Goal: Find specific page/section: Find specific page/section

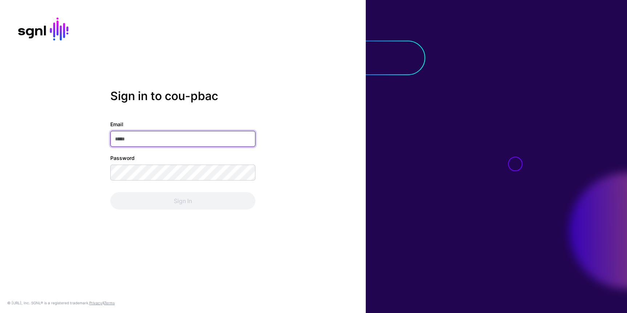
type input "**********"
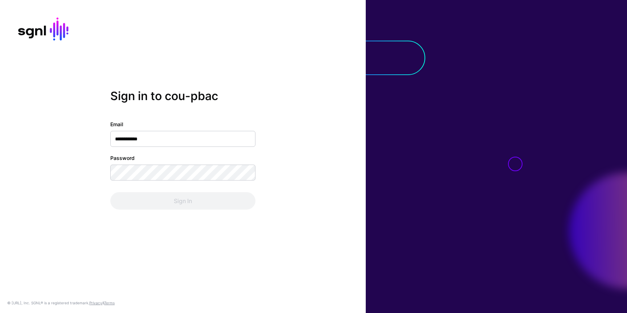
click at [177, 199] on div "Sign In" at bounding box center [182, 200] width 145 height 17
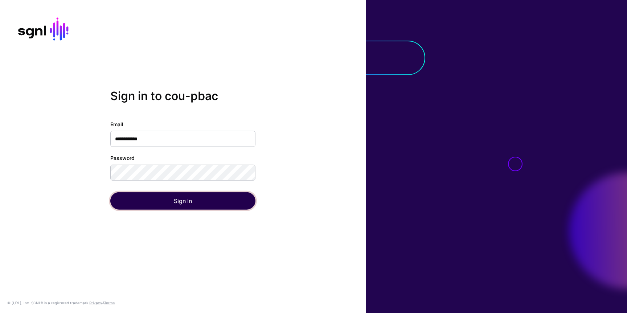
click at [177, 199] on button "Sign In" at bounding box center [182, 200] width 145 height 17
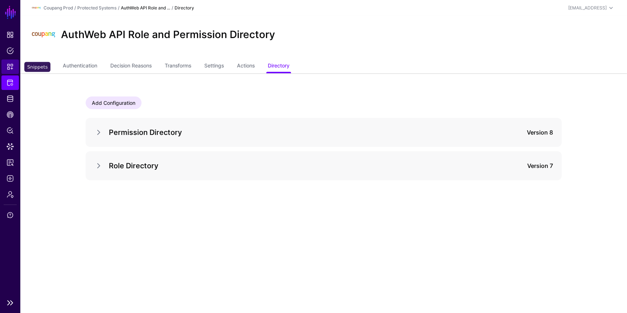
click at [11, 66] on span "Snippets" at bounding box center [10, 66] width 7 height 7
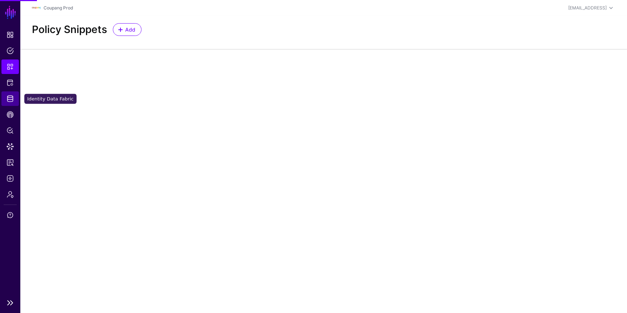
click at [12, 99] on span "Identity Data Fabric" at bounding box center [10, 98] width 7 height 7
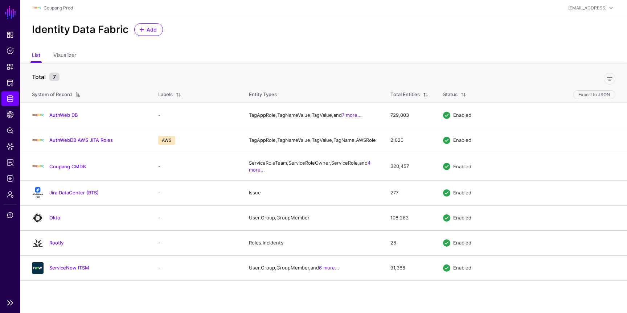
click at [12, 90] on ul "Dashboard Policies Snippets Protected Systems Identity Data Fabric CAEP Hub Pol…" at bounding box center [10, 162] width 20 height 268
click at [12, 87] on link "Protected Systems" at bounding box center [9, 83] width 17 height 15
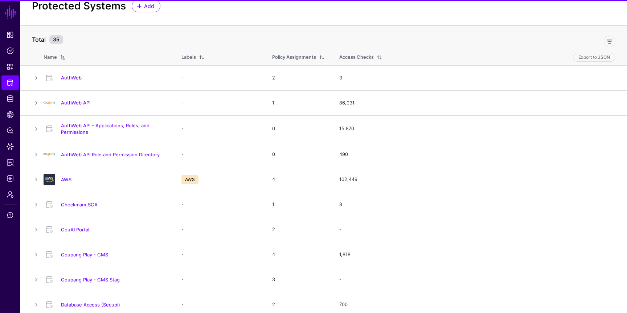
scroll to position [36, 0]
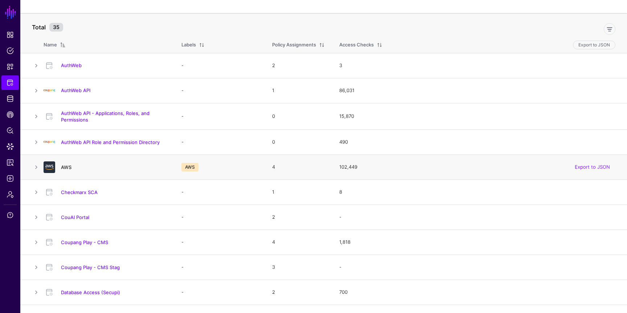
click at [65, 168] on link "AWS" at bounding box center [66, 167] width 11 height 6
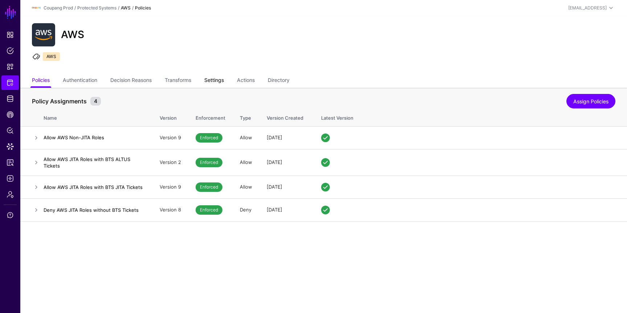
click at [222, 82] on link "Settings" at bounding box center [214, 81] width 20 height 14
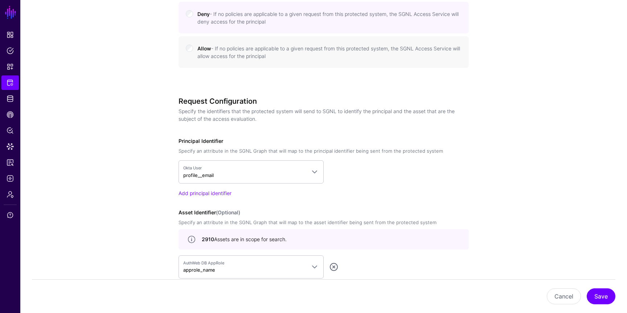
scroll to position [487, 0]
